Goal: Information Seeking & Learning: Learn about a topic

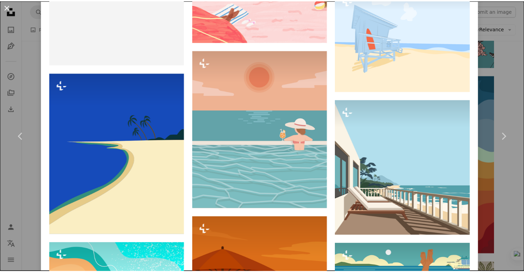
scroll to position [1429, 0]
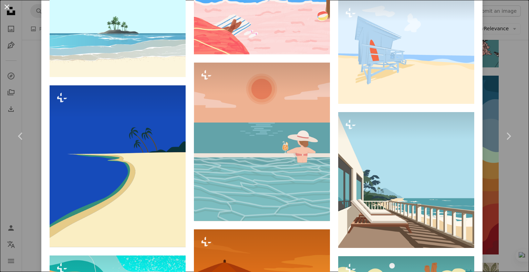
click at [8, 5] on button "An X shape" at bounding box center [7, 7] width 8 height 8
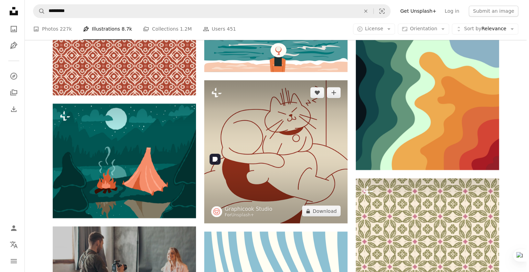
scroll to position [1136, 0]
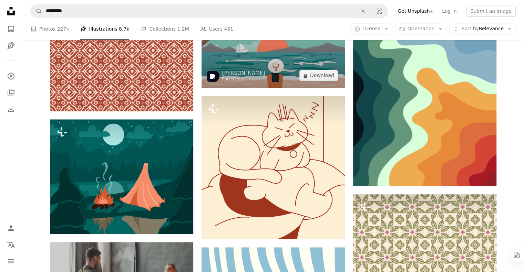
click at [279, 65] on img at bounding box center [272, 37] width 143 height 101
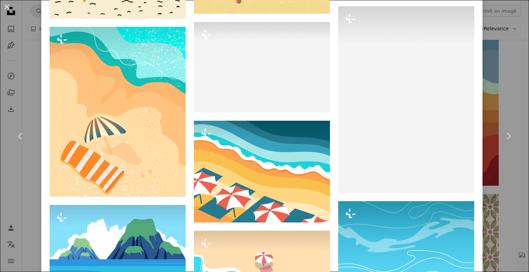
scroll to position [1033, 0]
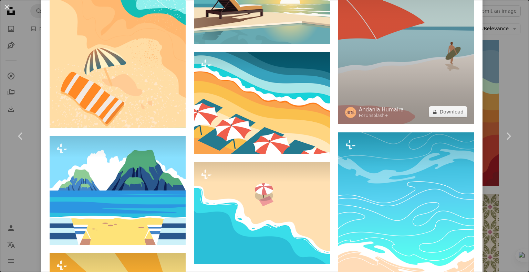
click at [392, 74] on img at bounding box center [406, 30] width 136 height 187
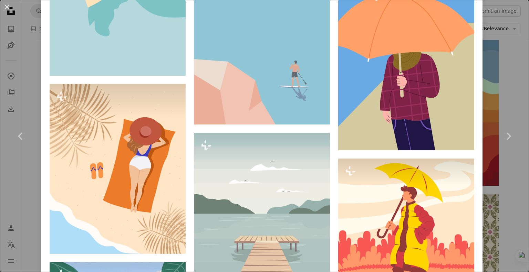
scroll to position [1825, 0]
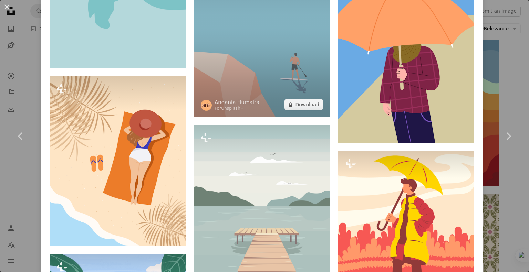
click at [268, 72] on img at bounding box center [262, 23] width 136 height 187
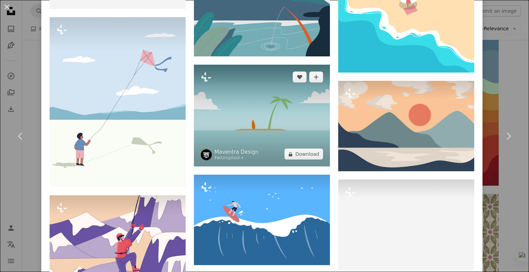
scroll to position [2223, 0]
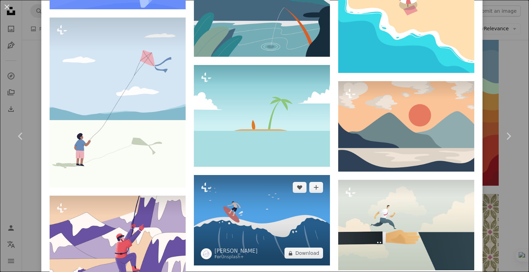
click at [222, 186] on img at bounding box center [262, 220] width 136 height 91
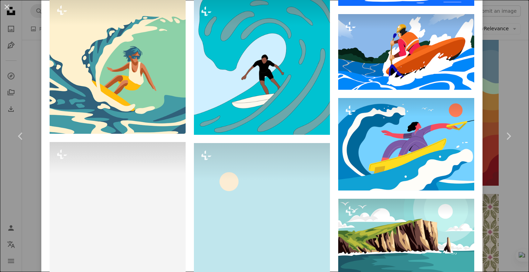
scroll to position [757, 0]
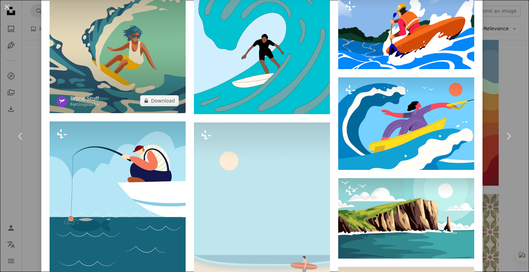
click at [125, 51] on img at bounding box center [118, 45] width 136 height 136
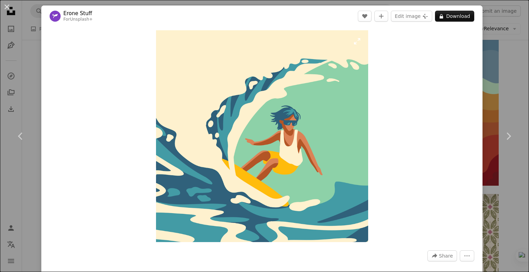
click at [357, 39] on img "Zoom in on this image" at bounding box center [262, 136] width 212 height 212
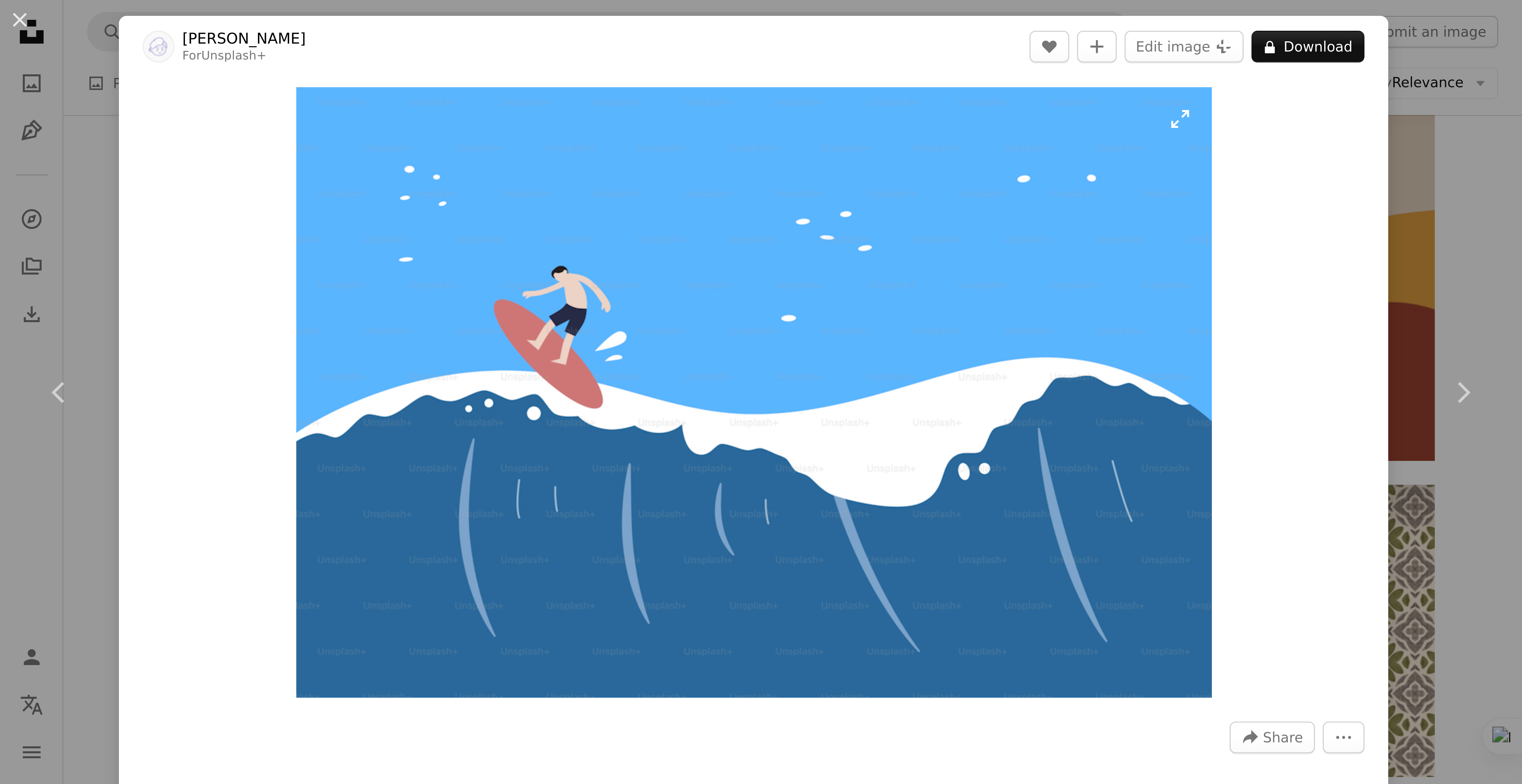
scroll to position [2783, 0]
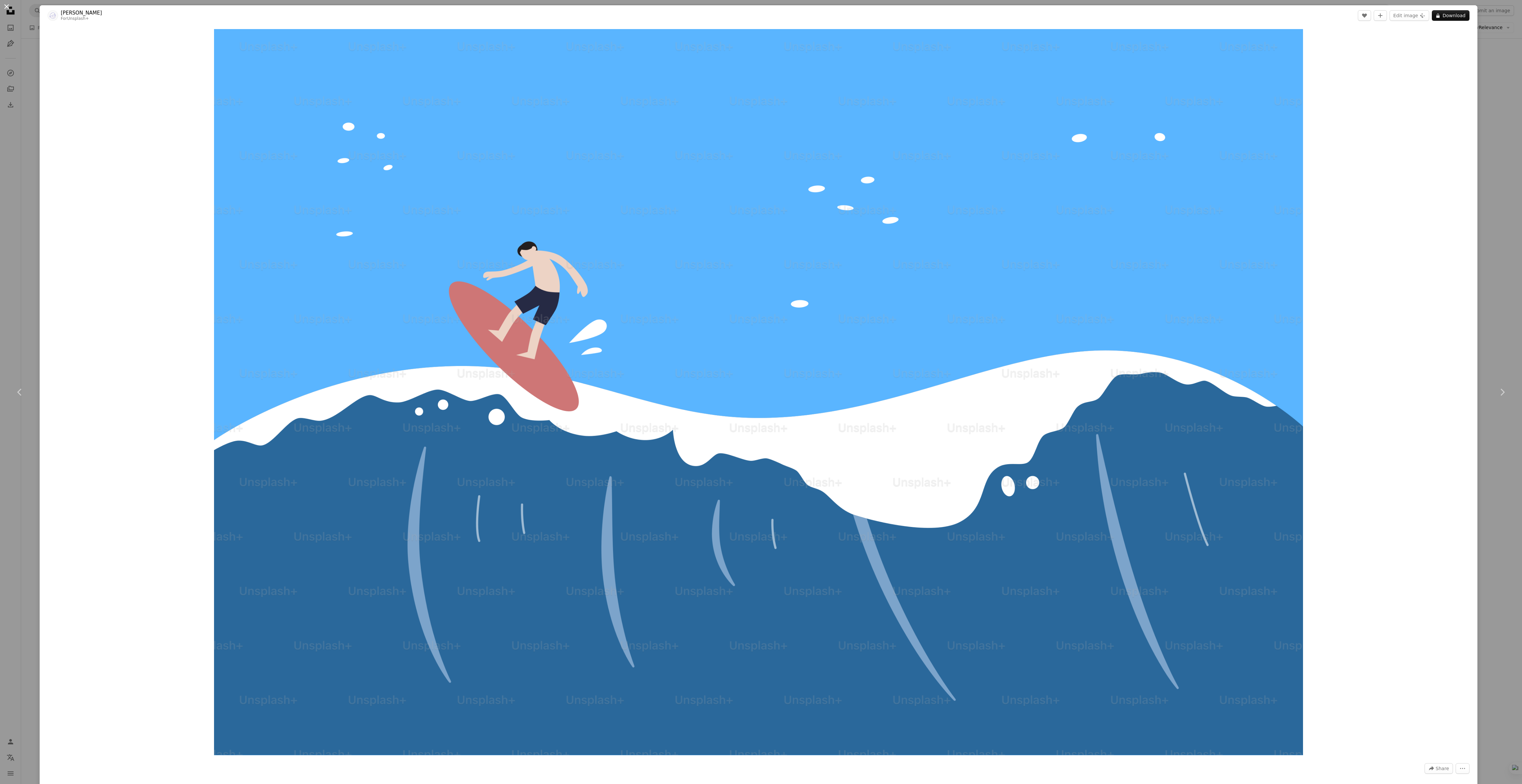
click at [6, 6] on button "An X shape" at bounding box center [7, 7] width 8 height 8
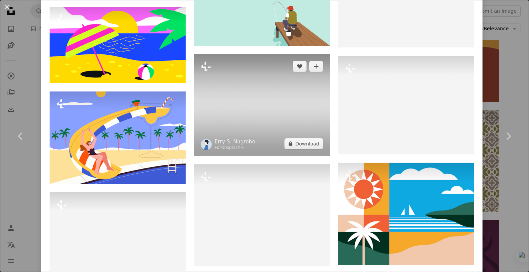
scroll to position [2515, 0]
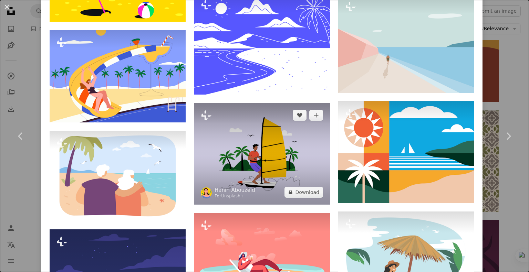
drag, startPoint x: 270, startPoint y: 122, endPoint x: 261, endPoint y: 121, distance: 8.7
click at [270, 122] on img at bounding box center [262, 154] width 136 height 102
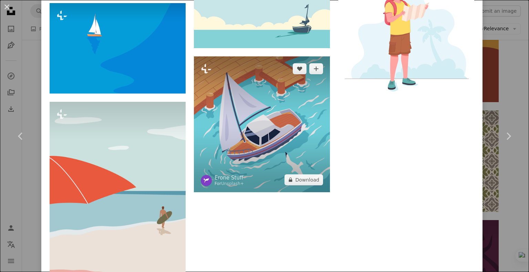
scroll to position [2941, 0]
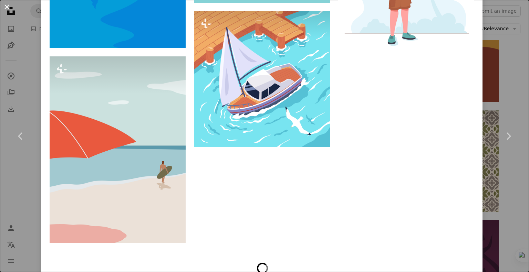
click at [6, 6] on button "An X shape" at bounding box center [7, 7] width 8 height 8
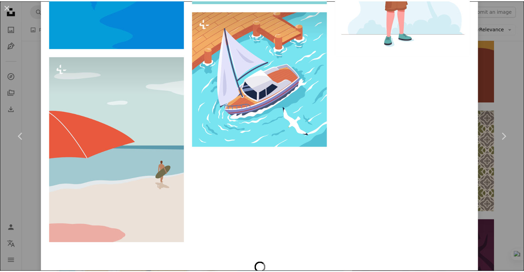
scroll to position [967, 0]
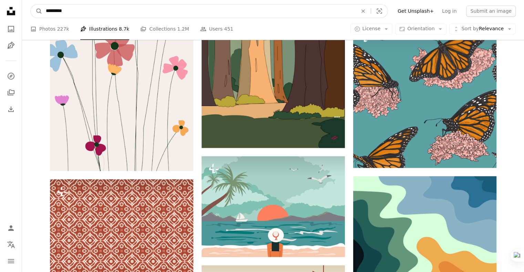
click at [115, 16] on input "*********" at bounding box center [198, 10] width 313 height 13
type input "**********"
click button "A magnifying glass" at bounding box center [37, 10] width 12 height 13
